Goal: Register for event/course

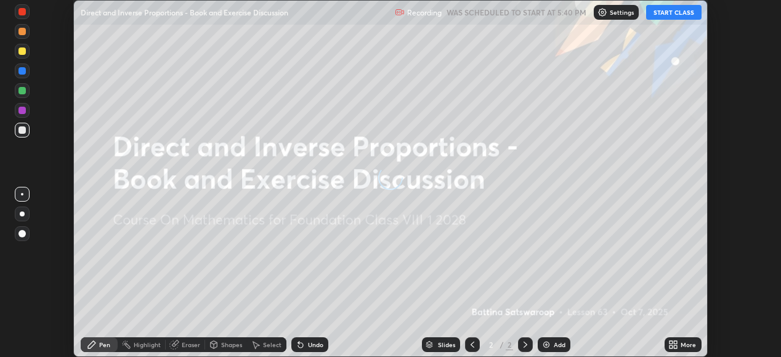
scroll to position [357, 781]
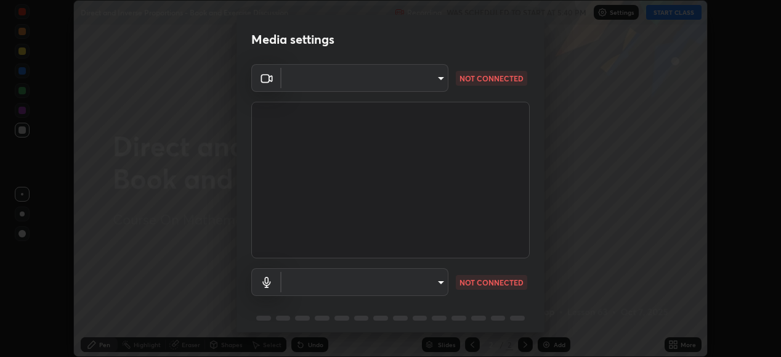
type input "1674d967bf5bfe0c65a51c96eaa310d8c5db01ba72f63f0a3a6b621615c927a6"
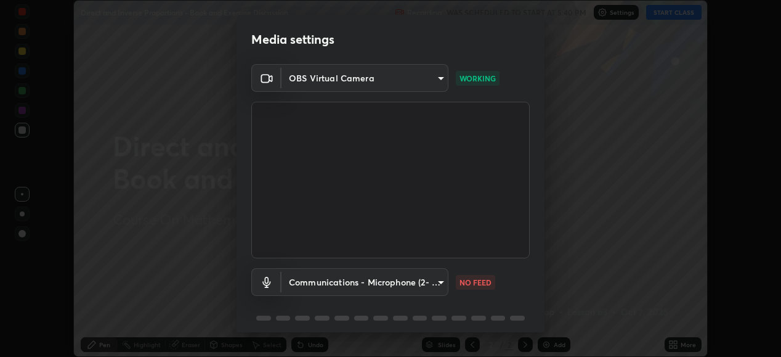
click at [439, 283] on body "Erase all Direct and Inverse Proportions - Book and Exercise Discussion Recordi…" at bounding box center [390, 178] width 781 height 357
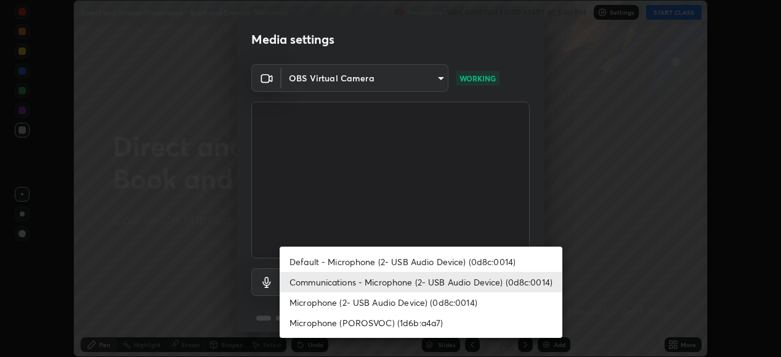
click at [476, 260] on li "Default - Microphone (2- USB Audio Device) (0d8c:0014)" at bounding box center [421, 261] width 283 height 20
type input "default"
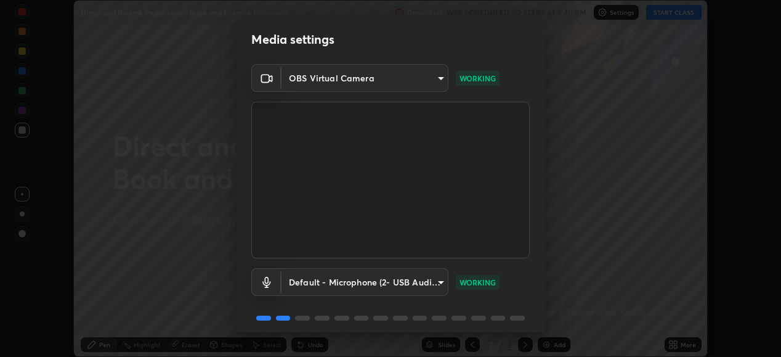
scroll to position [47, 0]
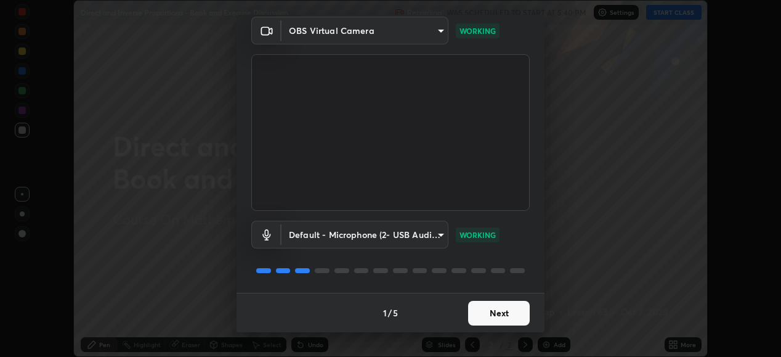
click at [510, 308] on button "Next" at bounding box center [499, 313] width 62 height 25
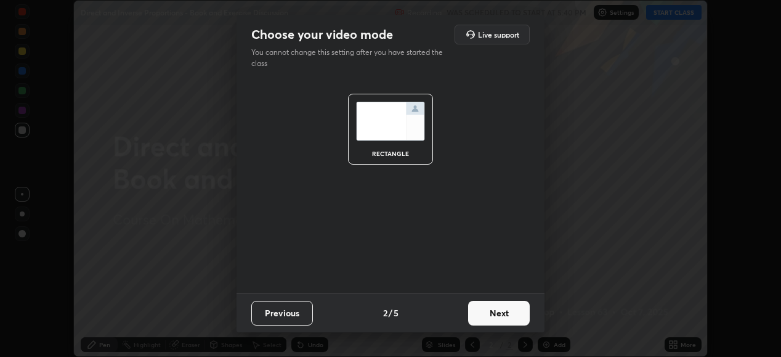
scroll to position [0, 0]
click at [510, 309] on button "Next" at bounding box center [499, 313] width 62 height 25
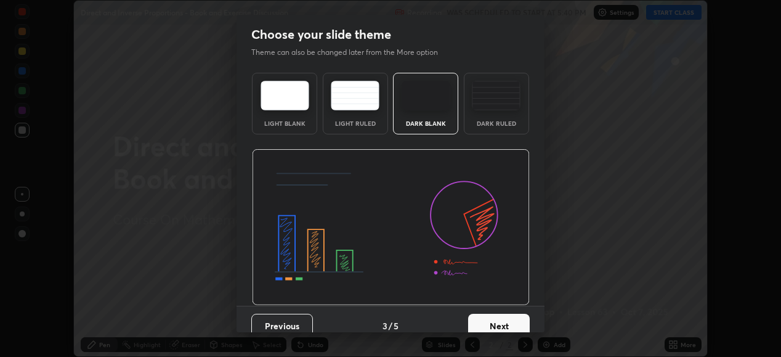
click at [508, 314] on button "Next" at bounding box center [499, 326] width 62 height 25
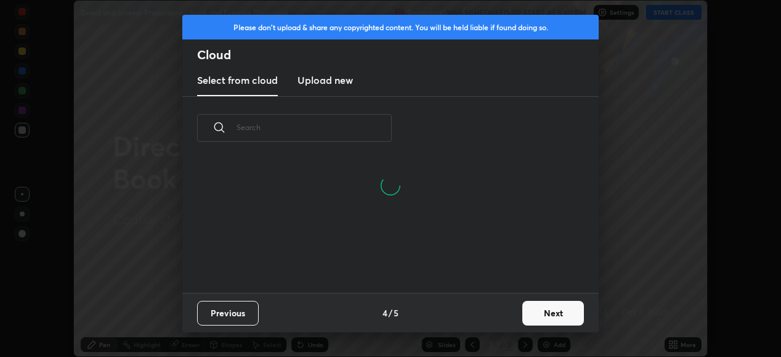
click at [540, 309] on button "Next" at bounding box center [554, 313] width 62 height 25
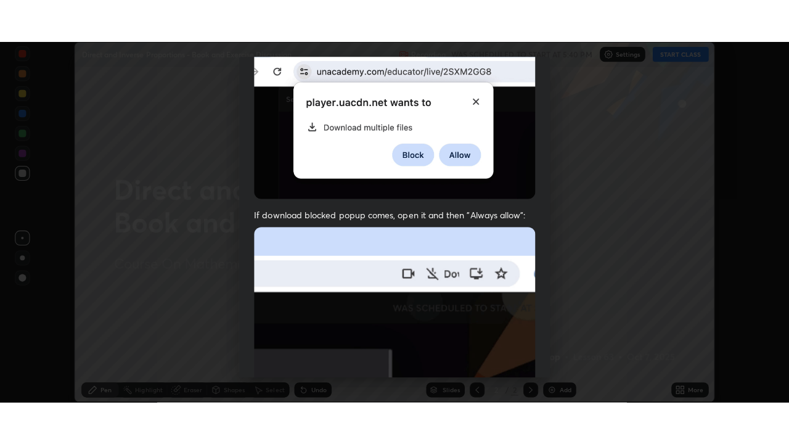
scroll to position [299, 0]
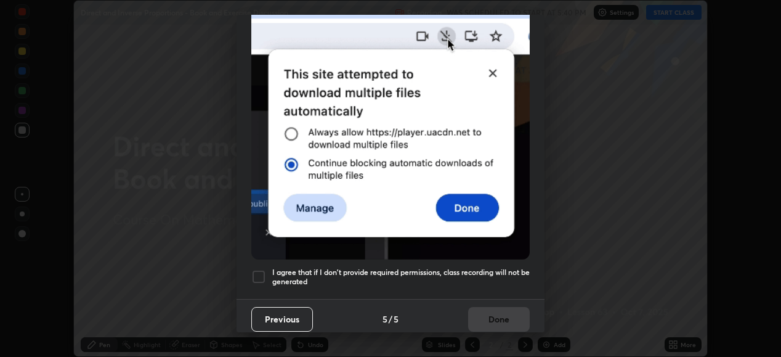
click at [426, 275] on h5 "I agree that if I don't provide required permissions, class recording will not …" at bounding box center [401, 276] width 258 height 19
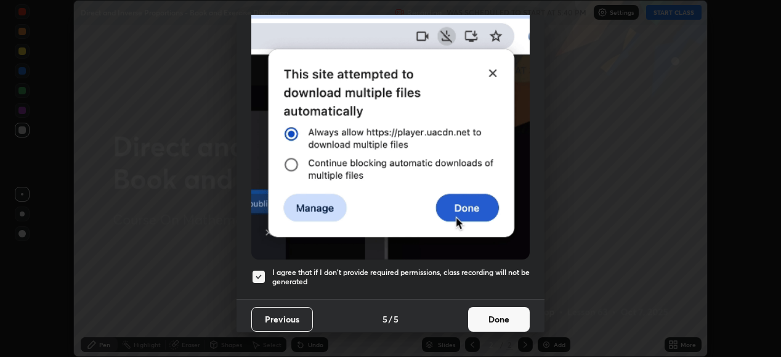
click at [480, 311] on button "Done" at bounding box center [499, 319] width 62 height 25
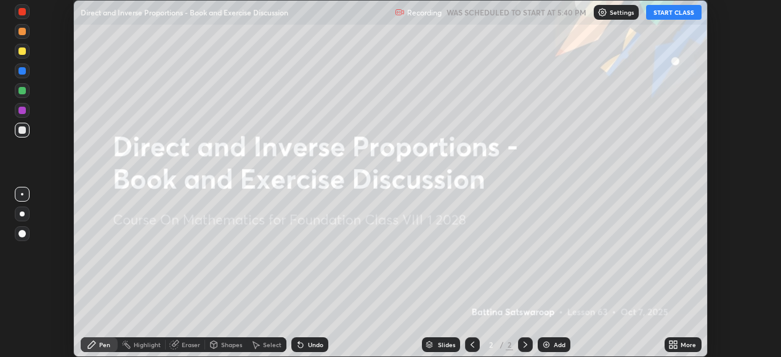
click at [558, 346] on div "Add" at bounding box center [560, 344] width 12 height 6
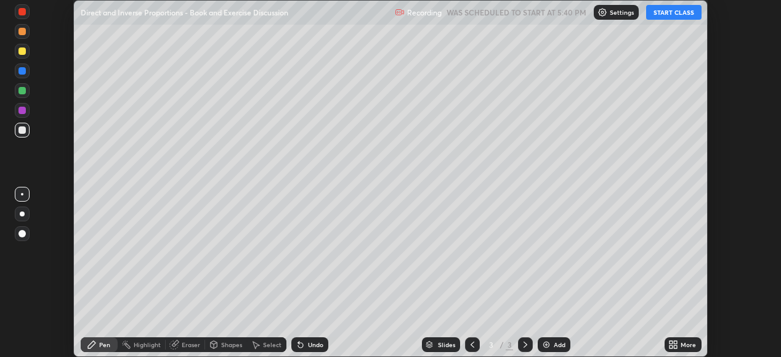
click at [671, 346] on icon at bounding box center [671, 346] width 3 height 3
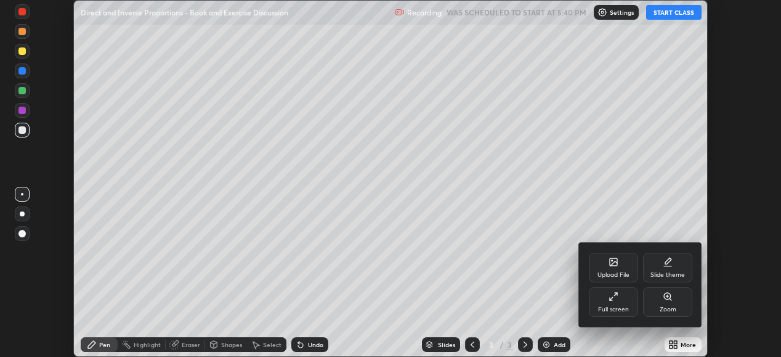
click at [619, 308] on div "Full screen" at bounding box center [613, 309] width 31 height 6
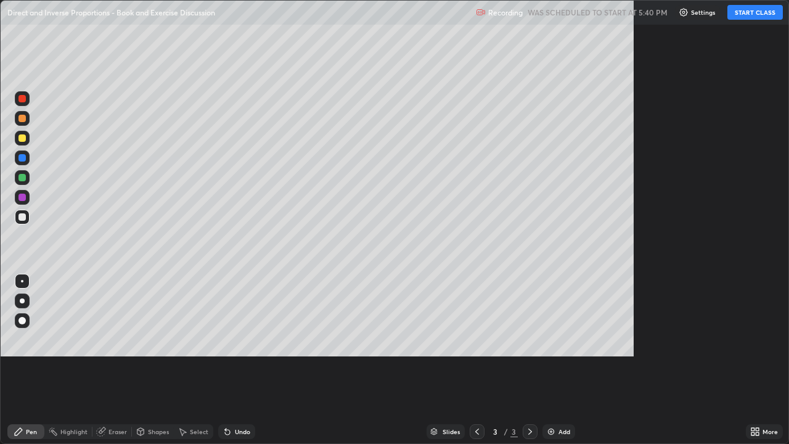
scroll to position [444, 789]
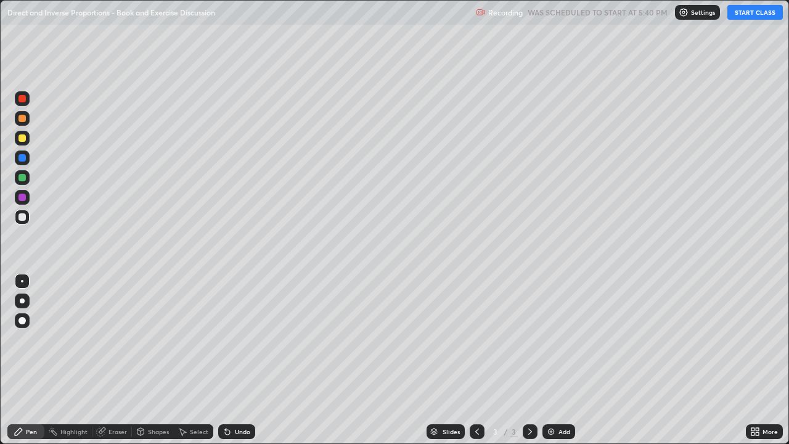
click at [748, 11] on button "START CLASS" at bounding box center [754, 12] width 55 height 15
